Goal: Task Accomplishment & Management: Manage account settings

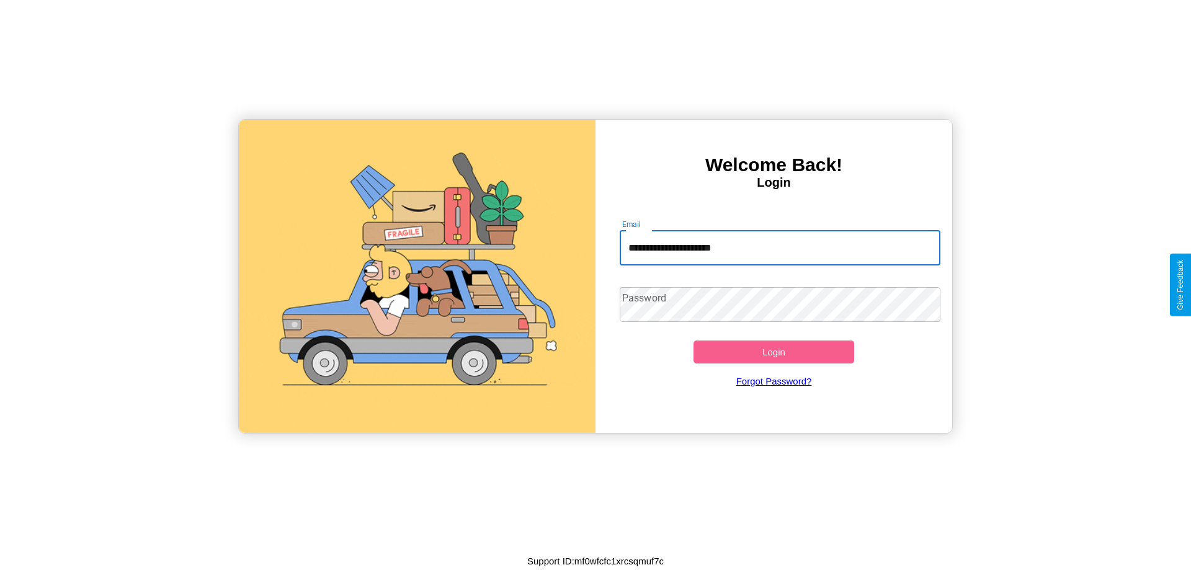
type input "**********"
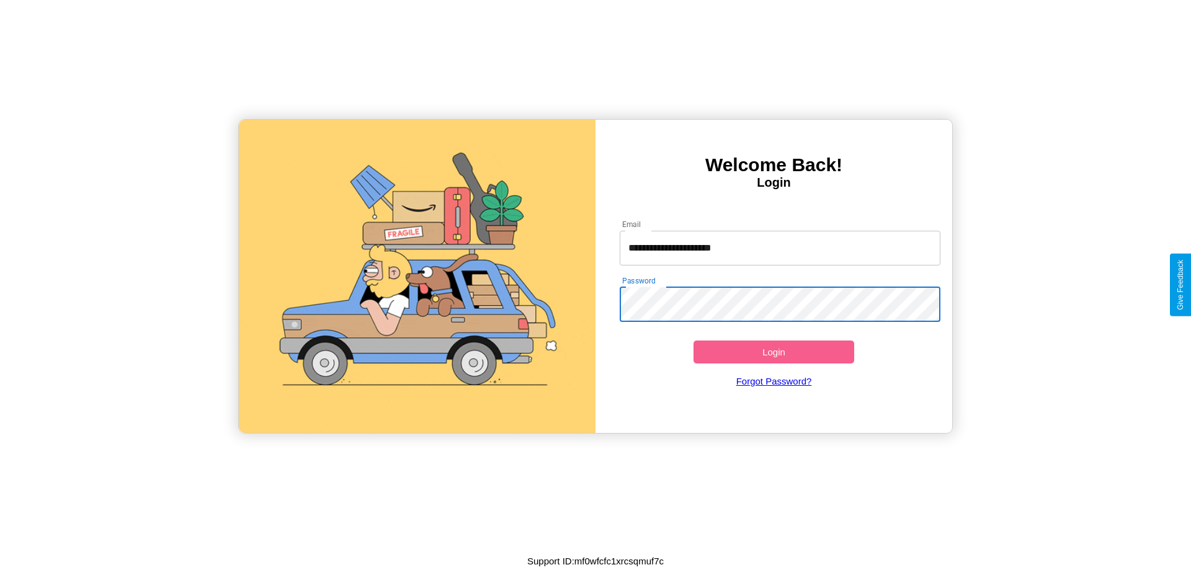
click at [774, 352] on button "Login" at bounding box center [774, 352] width 161 height 23
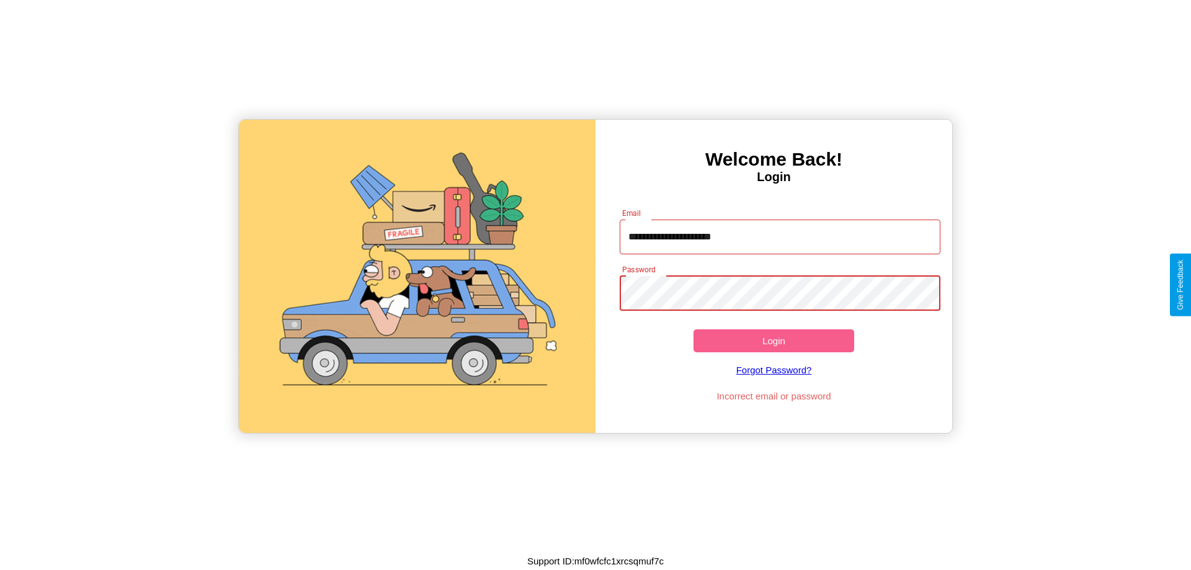
click at [774, 341] on button "Login" at bounding box center [774, 340] width 161 height 23
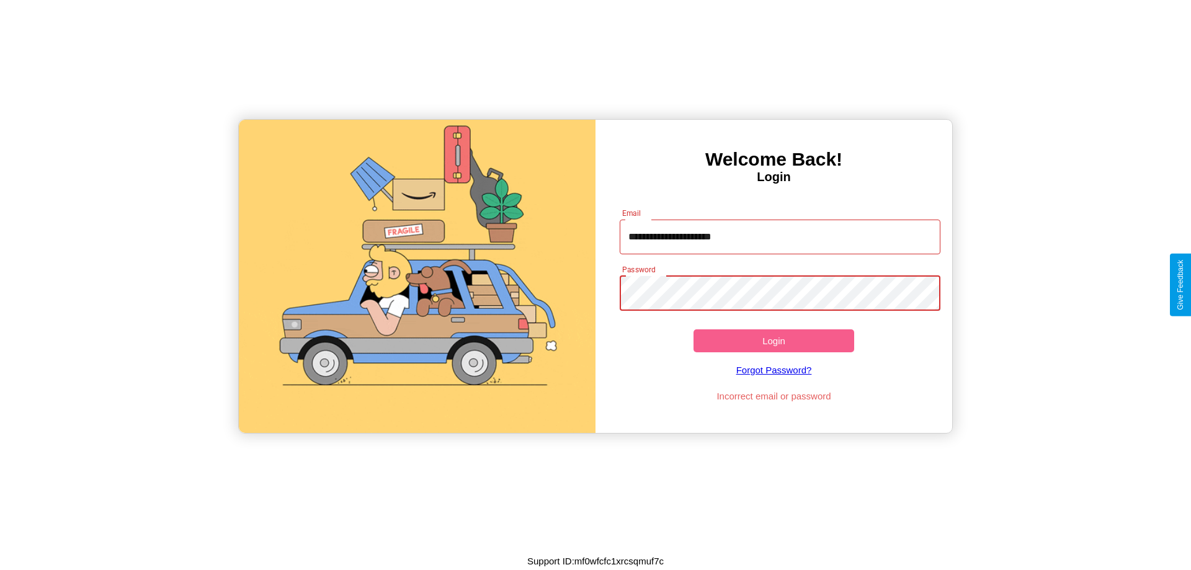
click at [774, 341] on button "Login" at bounding box center [774, 340] width 161 height 23
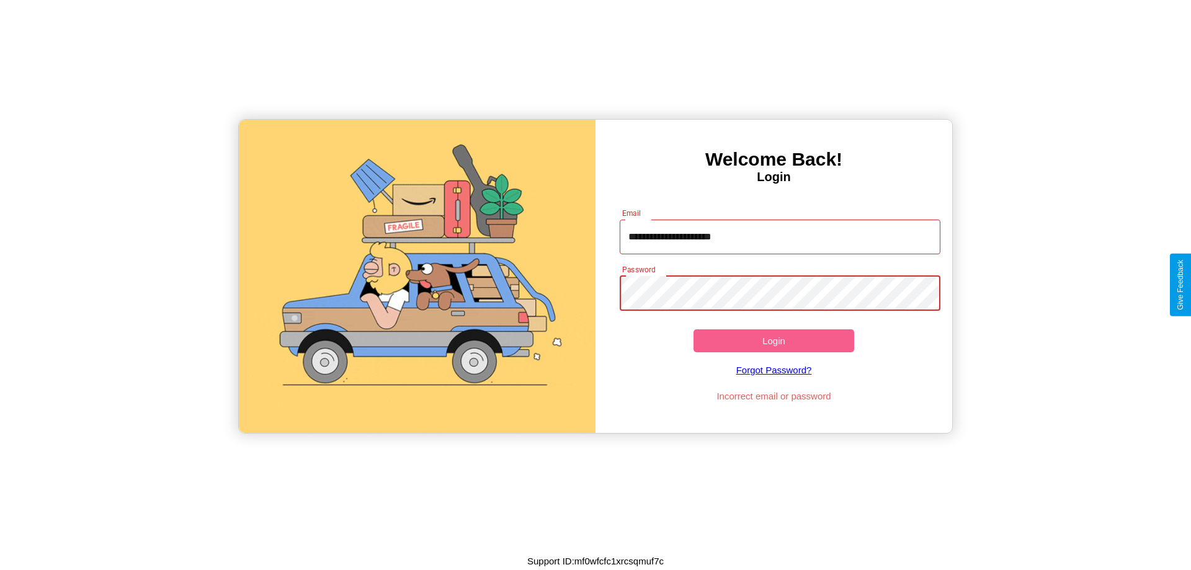
click at [774, 341] on button "Login" at bounding box center [774, 340] width 161 height 23
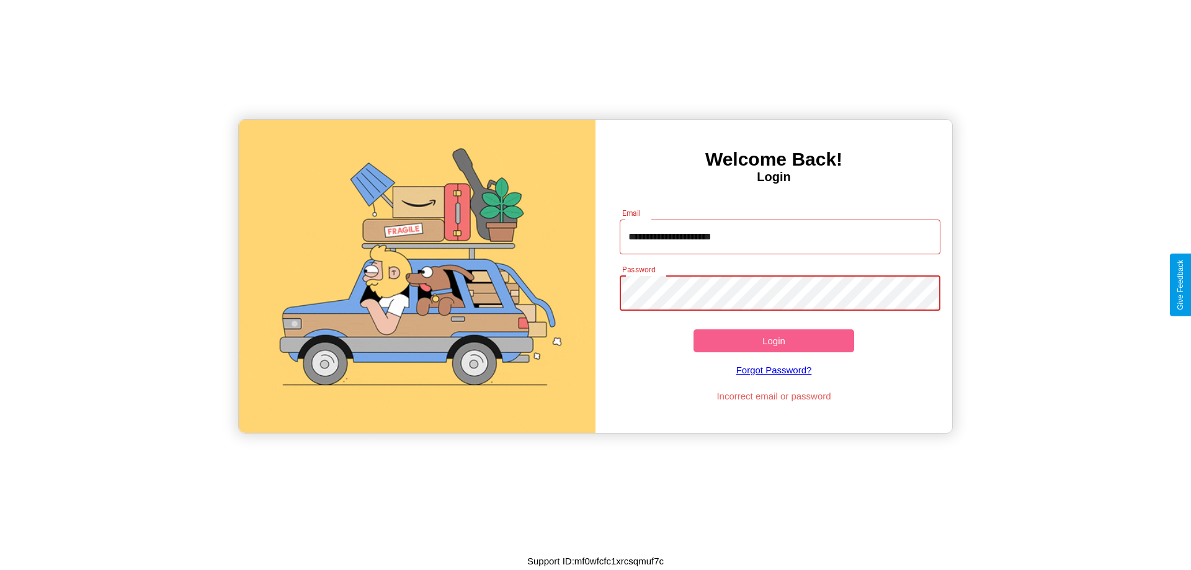
click at [774, 341] on button "Login" at bounding box center [774, 340] width 161 height 23
